Goal: Obtain resource: Download file/media

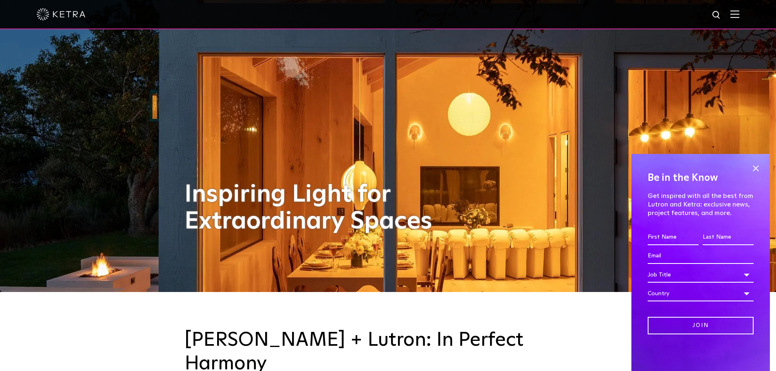
scroll to position [81, 0]
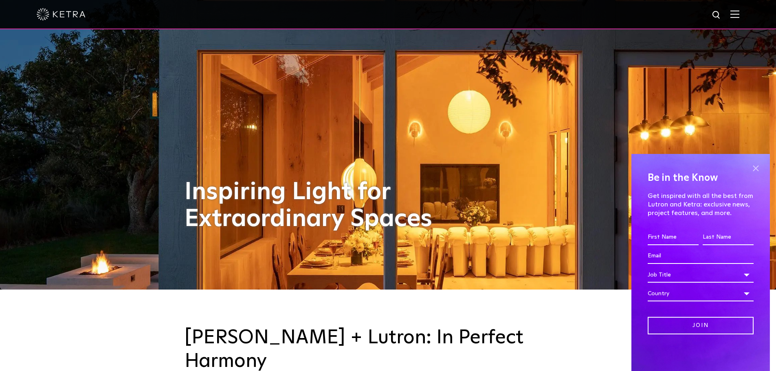
click at [756, 167] on span at bounding box center [756, 168] width 12 height 12
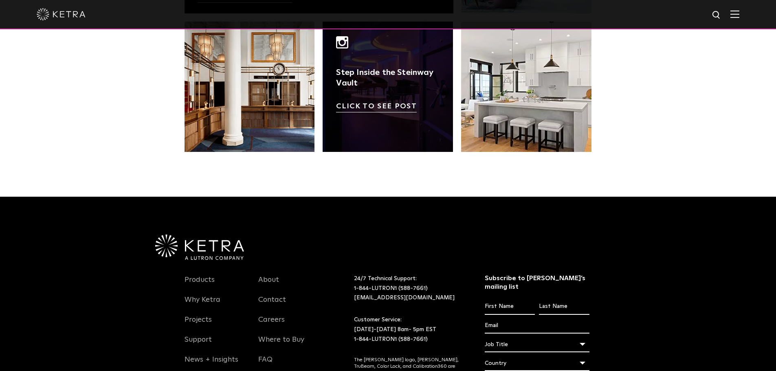
scroll to position [1713, 0]
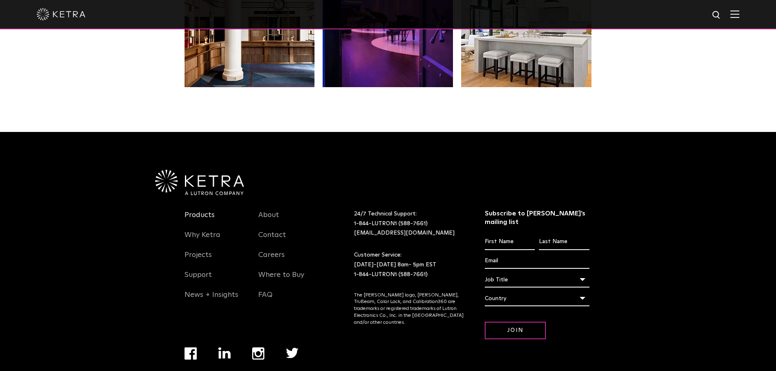
click at [202, 211] on link "Products" at bounding box center [200, 220] width 30 height 19
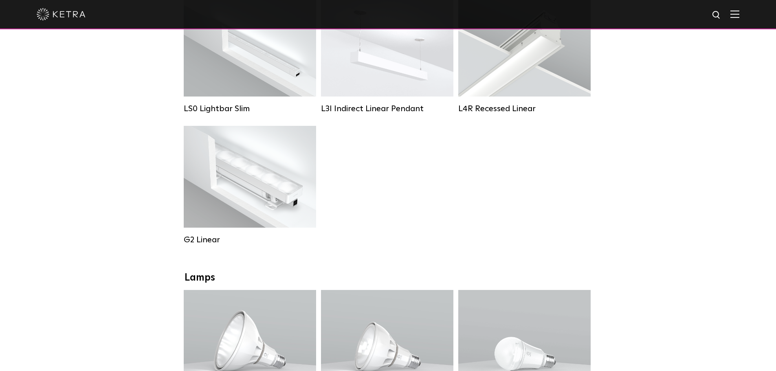
scroll to position [285, 0]
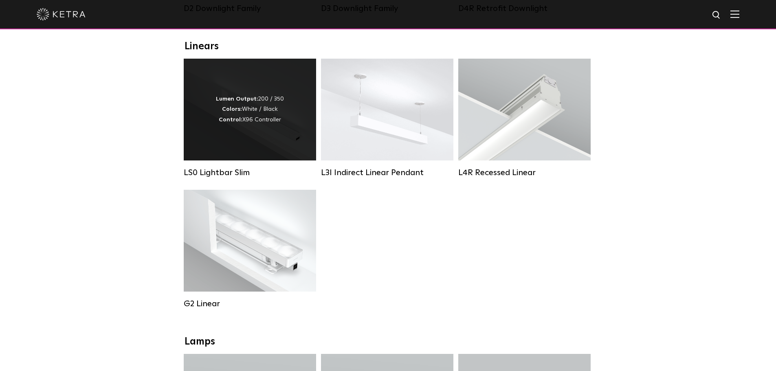
click at [256, 150] on div "Lumen Output: 200 / 350 Colors: White / Black Control: X96 Controller" at bounding box center [250, 110] width 132 height 102
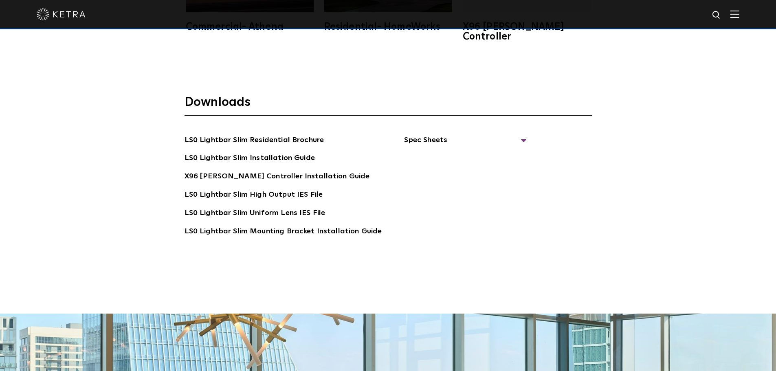
scroll to position [1630, 0]
click at [517, 134] on span "Spec Sheets" at bounding box center [465, 143] width 122 height 18
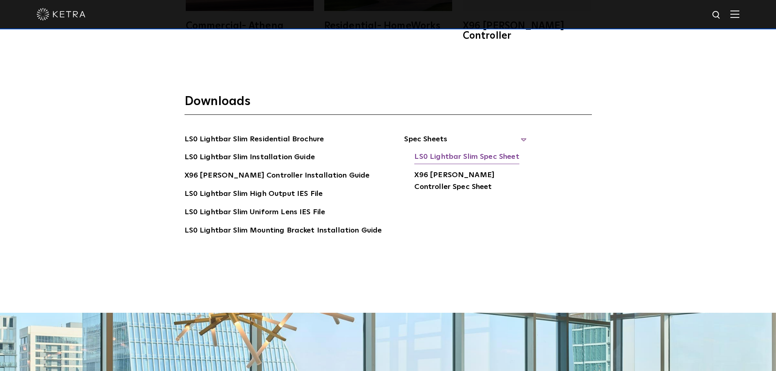
click at [445, 151] on link "LS0 Lightbar Slim Spec Sheet" at bounding box center [466, 157] width 105 height 13
click at [437, 169] on link "X96 Ketra Controller Spec Sheet" at bounding box center [470, 181] width 112 height 25
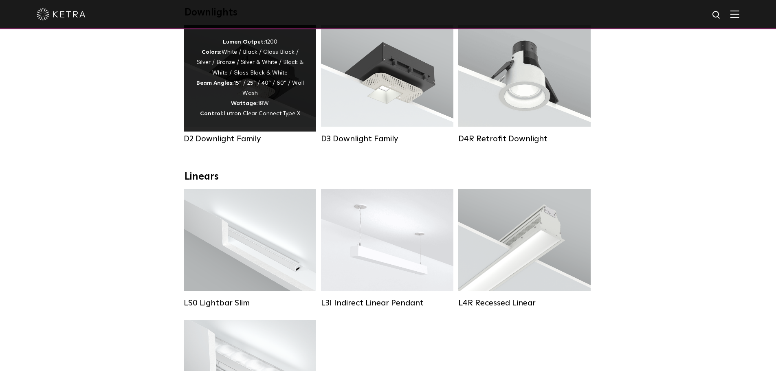
scroll to position [122, 0]
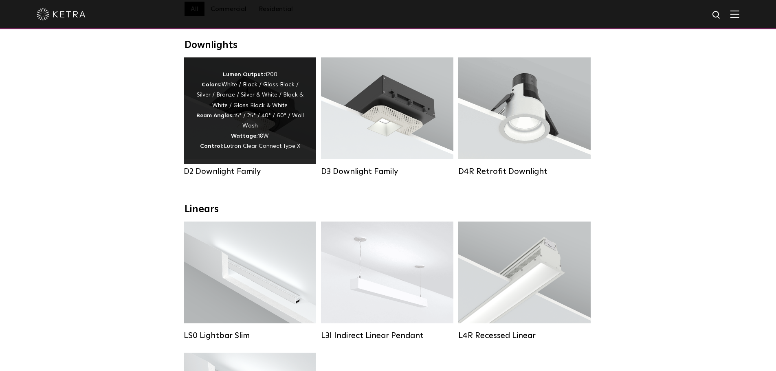
click at [233, 134] on div "Lumen Output: 1200 Colors: White / Black / Gloss Black / Silver / Bronze / Silv…" at bounding box center [250, 111] width 108 height 82
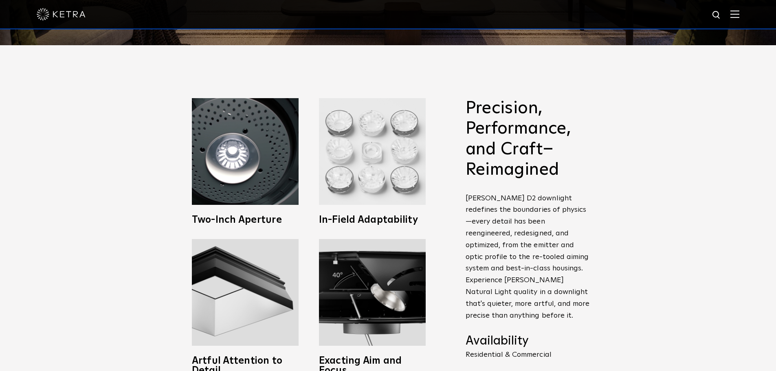
scroll to position [326, 0]
click at [395, 222] on h3 "In-Field Adaptability" at bounding box center [372, 220] width 107 height 10
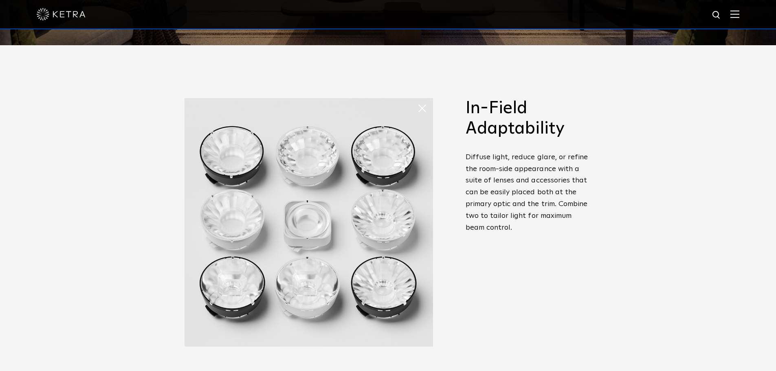
click at [380, 238] on img at bounding box center [309, 222] width 249 height 249
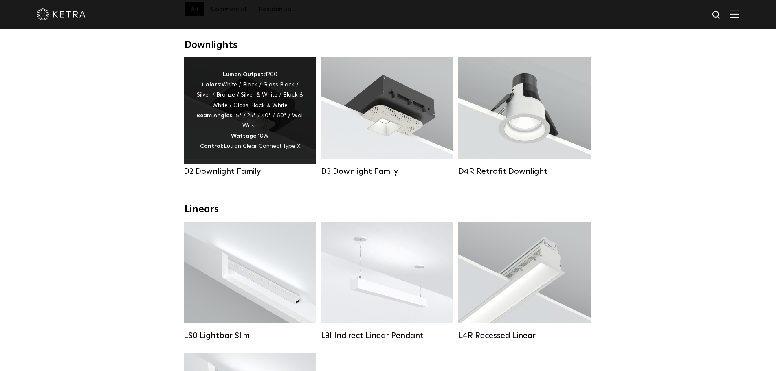
click at [240, 147] on span "Lutron Clear Connect Type X" at bounding box center [262, 146] width 77 height 6
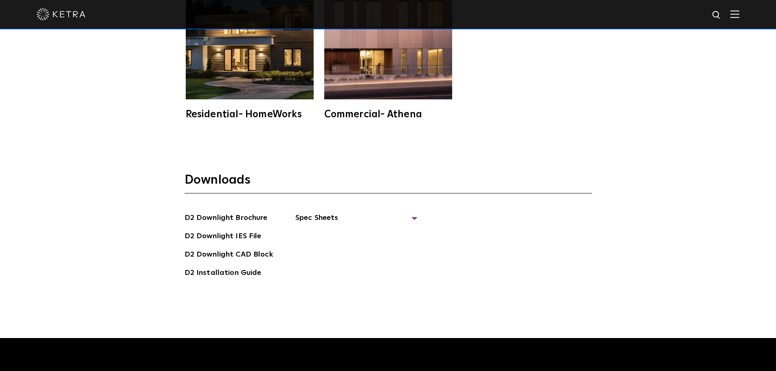
scroll to position [2322, 0]
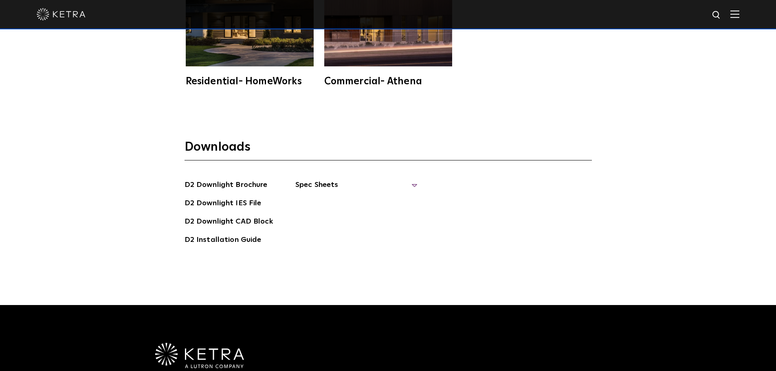
click at [309, 179] on span "Spec Sheets" at bounding box center [356, 188] width 122 height 18
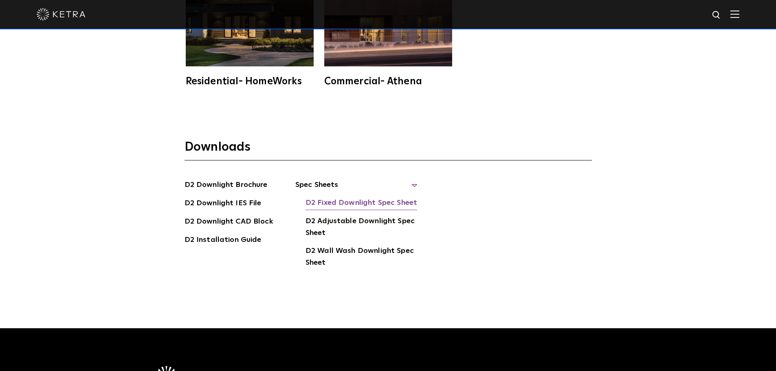
click at [340, 197] on link "D2 Fixed Downlight Spec Sheet" at bounding box center [362, 203] width 112 height 13
click at [329, 197] on link "D2 Fixed Downlight Spec Sheet" at bounding box center [362, 203] width 112 height 13
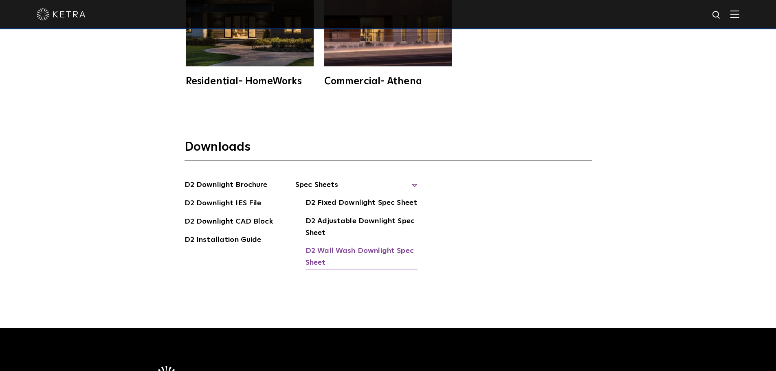
click at [335, 245] on link "D2 Wall Wash Downlight Spec Sheet" at bounding box center [362, 257] width 112 height 25
